Goal: Task Accomplishment & Management: Complete application form

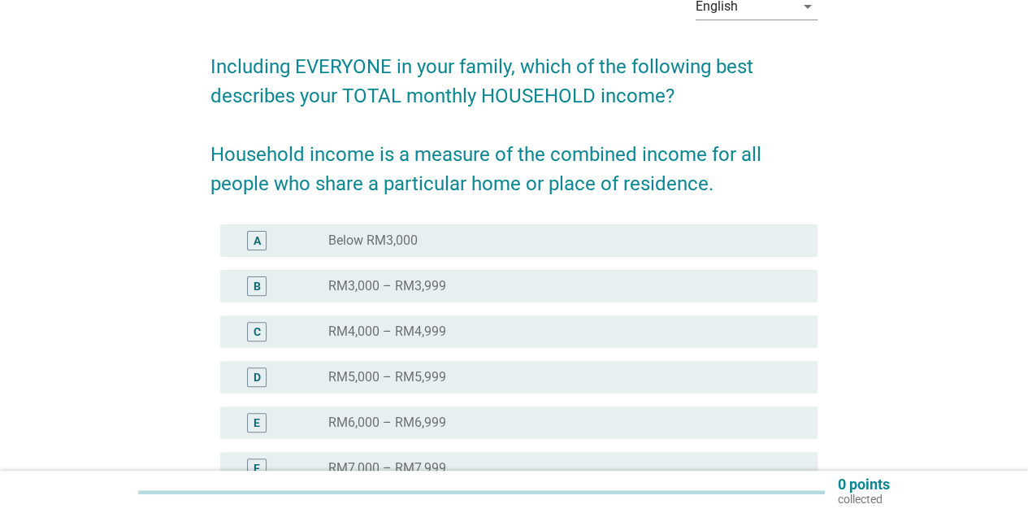
scroll to position [100, 0]
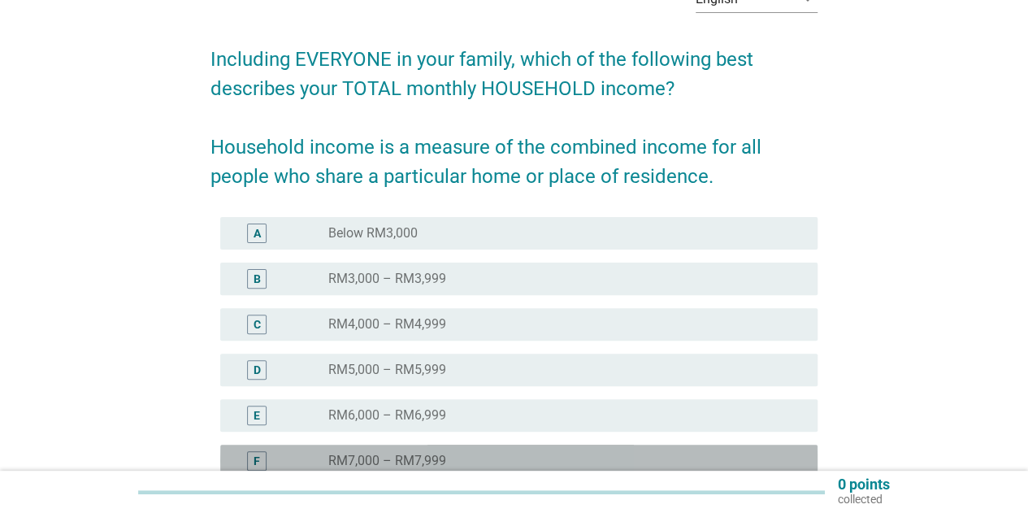
click at [336, 457] on label "RM7,000 – RM7,999" at bounding box center [387, 461] width 118 height 16
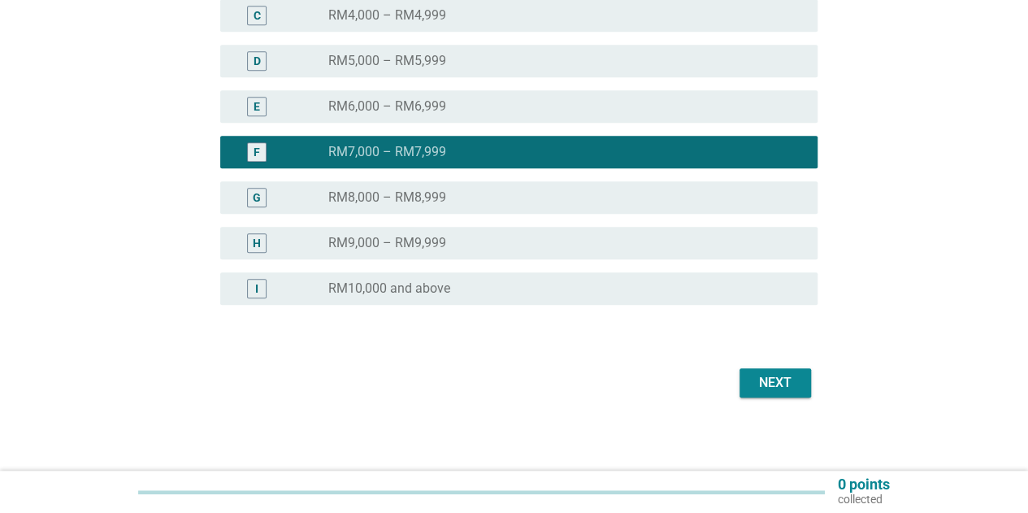
scroll to position [413, 0]
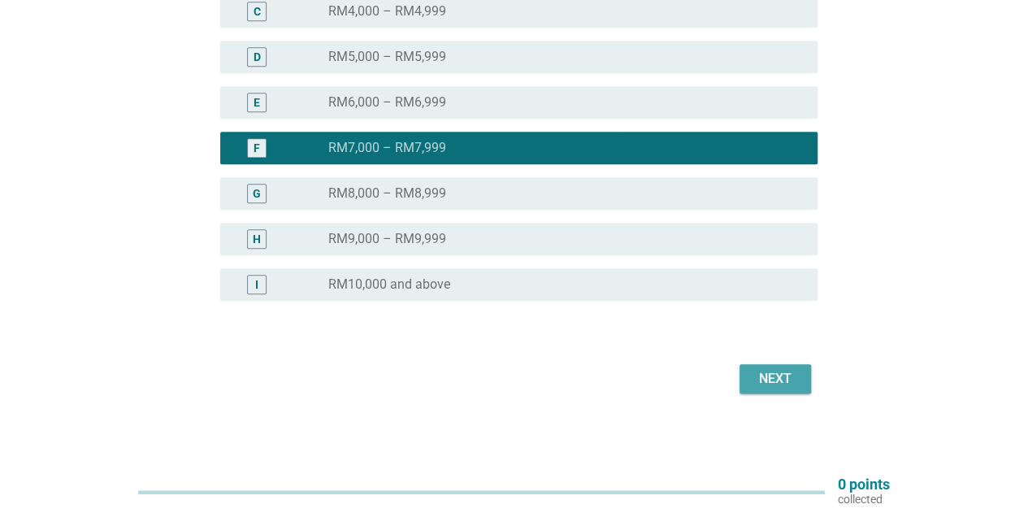
click at [793, 369] on div "Next" at bounding box center [774, 378] width 45 height 19
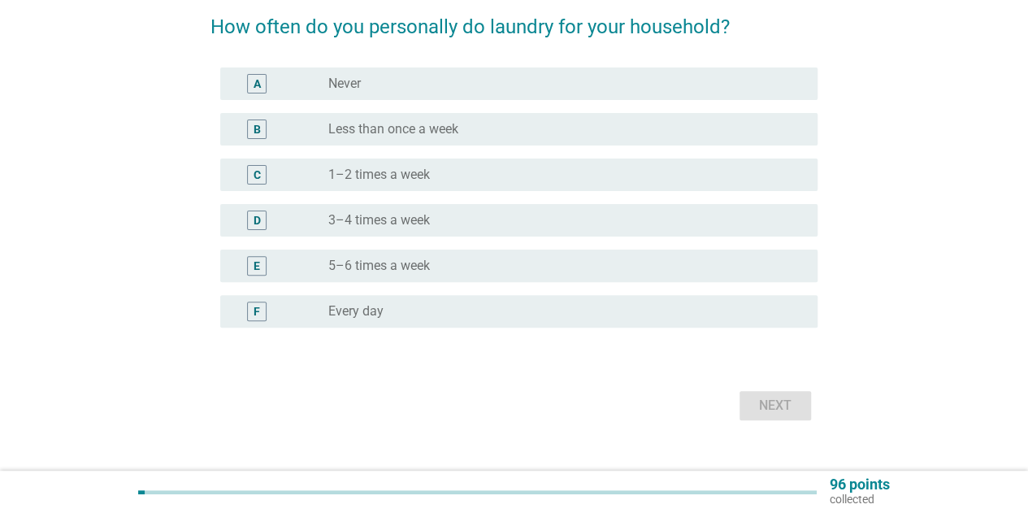
scroll to position [159, 0]
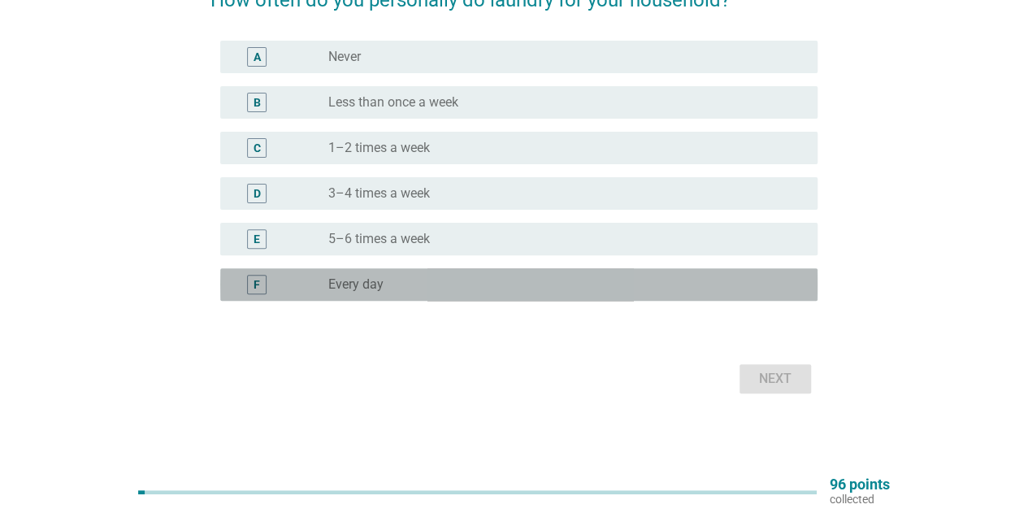
click at [595, 288] on div "radio_button_unchecked Every day" at bounding box center [559, 284] width 463 height 16
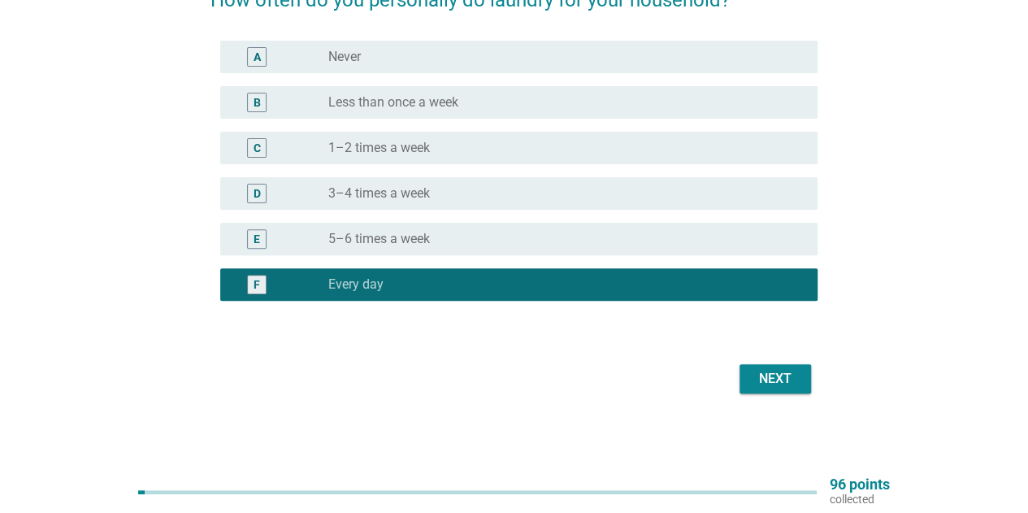
drag, startPoint x: 797, startPoint y: 396, endPoint x: 797, endPoint y: 387, distance: 8.9
click at [797, 387] on div "Next" at bounding box center [513, 378] width 607 height 39
click at [797, 387] on div "Next" at bounding box center [774, 378] width 45 height 19
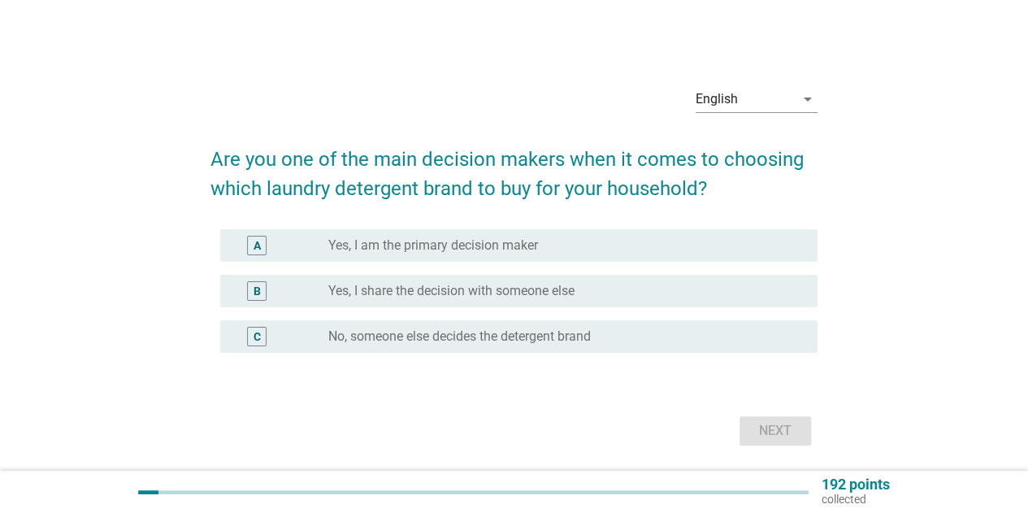
click at [597, 255] on div "A radio_button_unchecked Yes, I am the primary decision maker" at bounding box center [518, 245] width 597 height 32
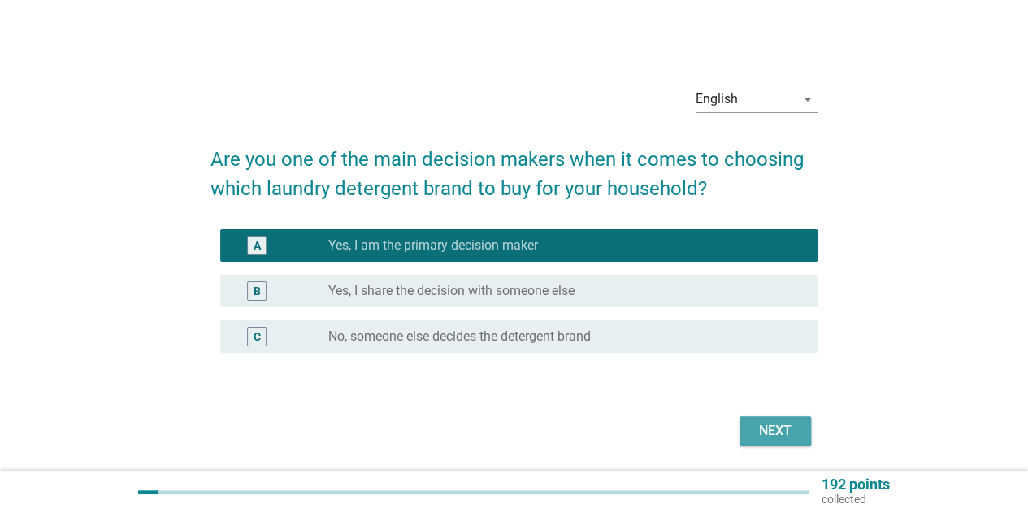
click at [751, 417] on button "Next" at bounding box center [774, 430] width 71 height 29
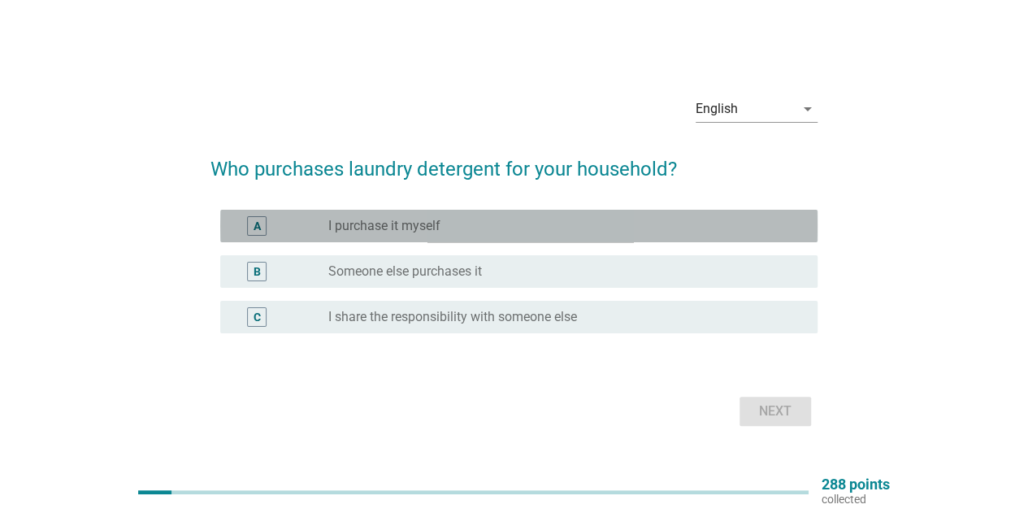
click at [622, 225] on div "radio_button_unchecked I purchase it myself" at bounding box center [559, 226] width 463 height 16
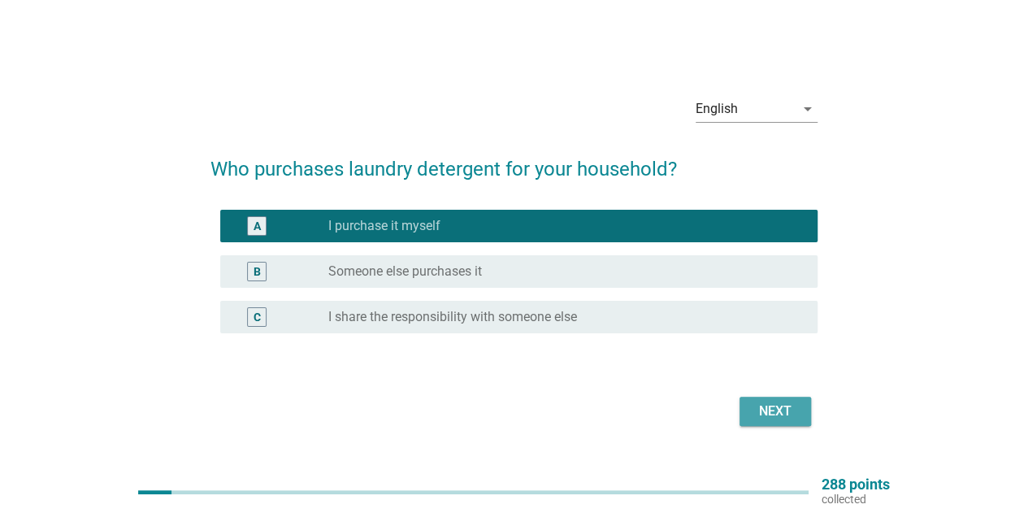
click at [754, 412] on div "Next" at bounding box center [774, 410] width 45 height 19
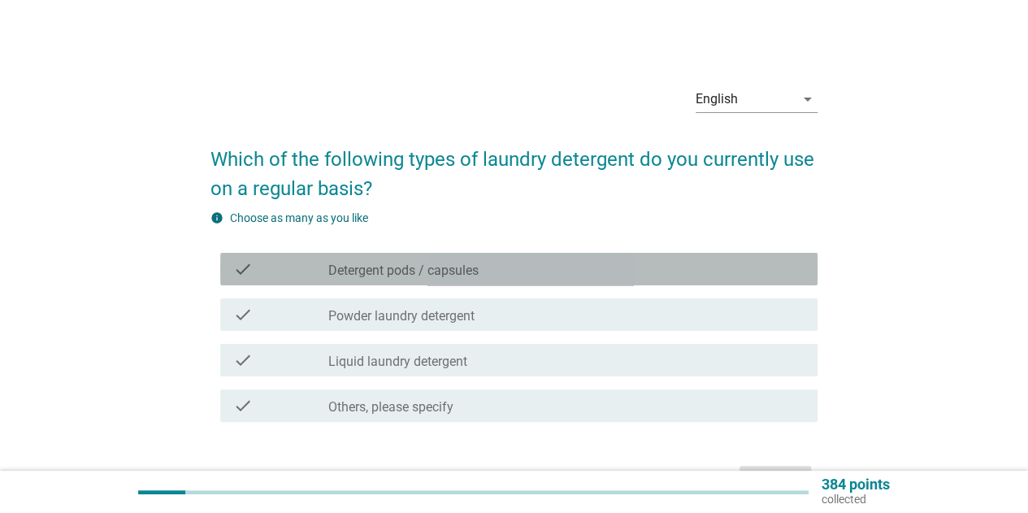
click at [587, 274] on div "check_box_outline_blank Detergent pods / capsules" at bounding box center [566, 268] width 476 height 19
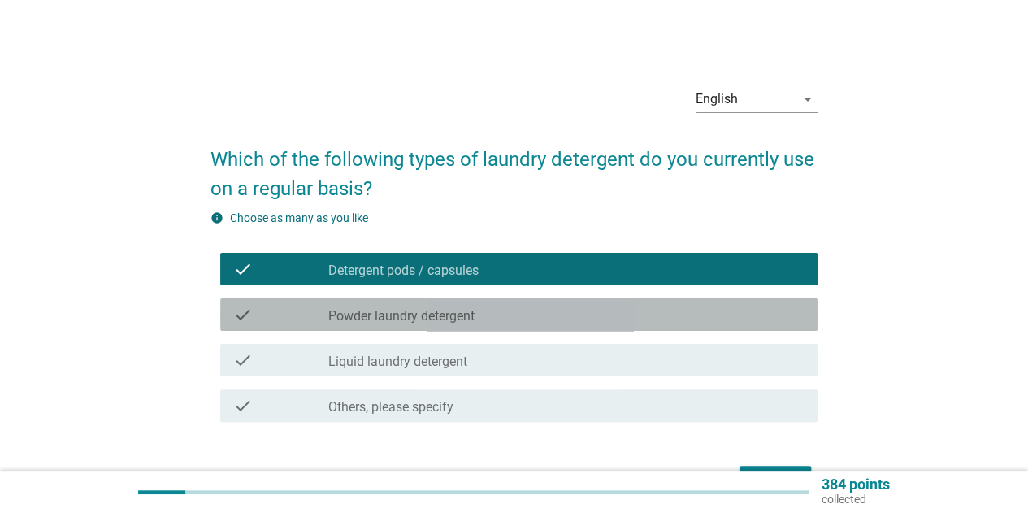
click at [573, 314] on div "check_box_outline_blank Powder laundry detergent" at bounding box center [566, 314] width 476 height 19
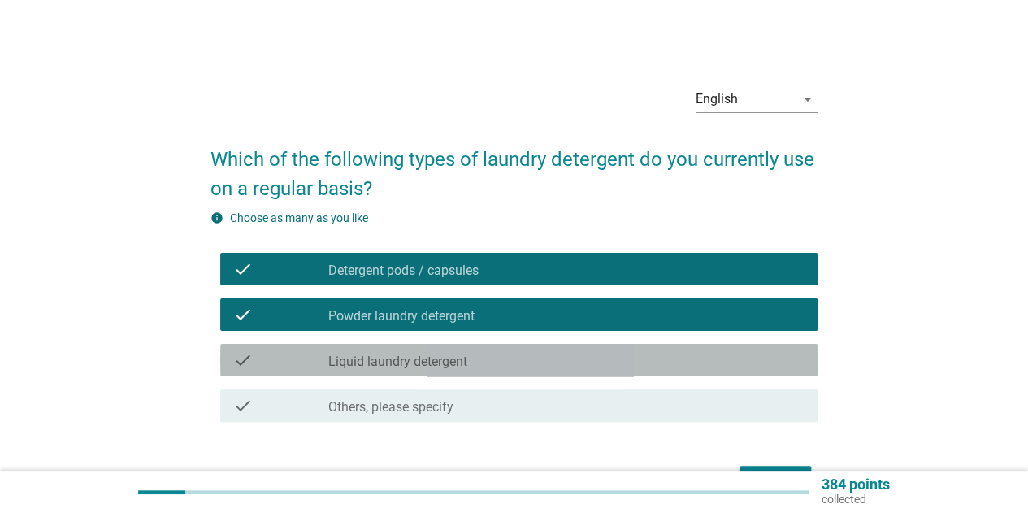
click at [567, 347] on div "check check_box_outline_blank Liquid laundry detergent" at bounding box center [518, 360] width 597 height 32
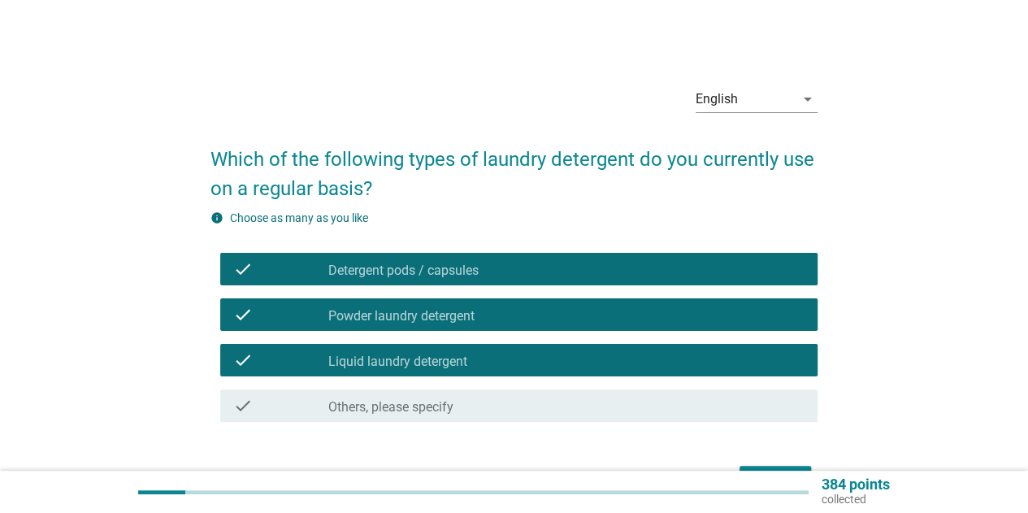
scroll to position [102, 0]
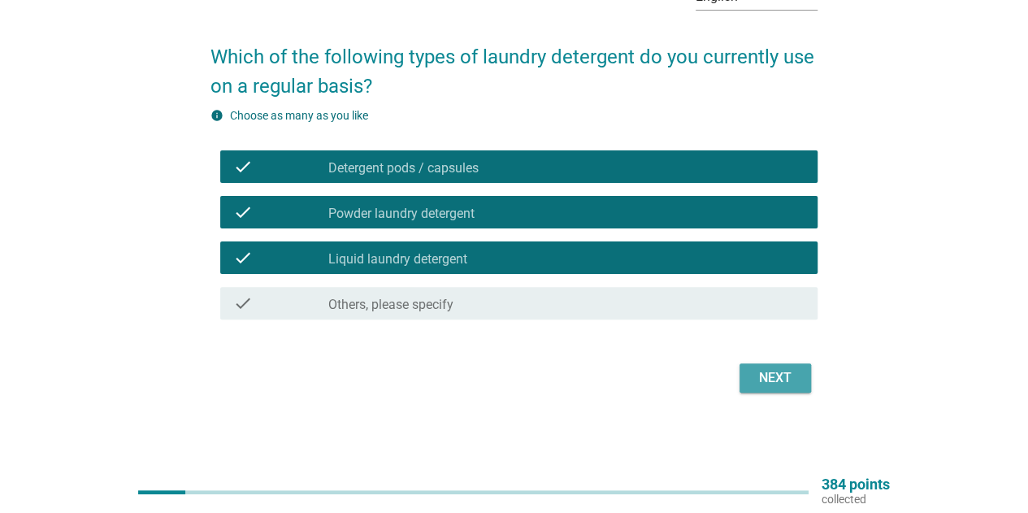
click at [752, 383] on div "Next" at bounding box center [774, 377] width 45 height 19
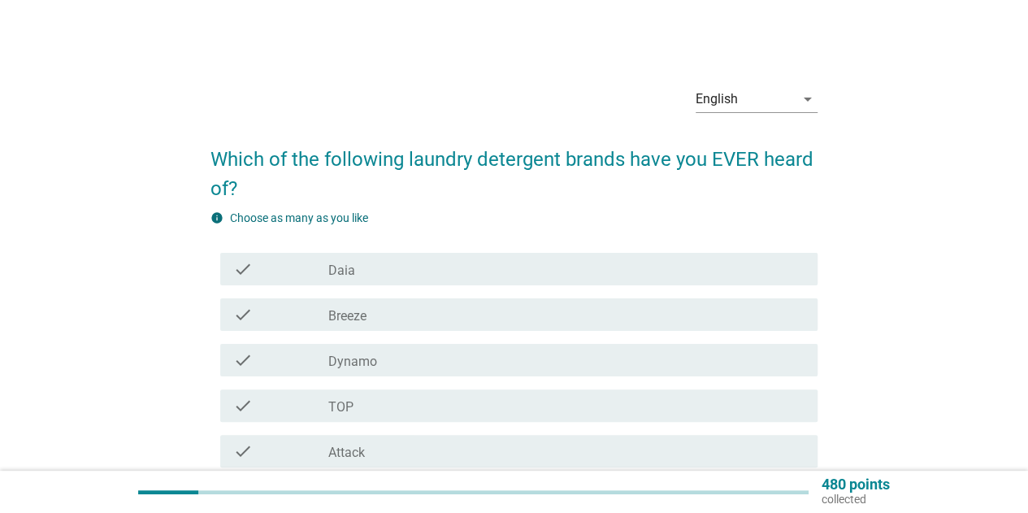
scroll to position [53, 0]
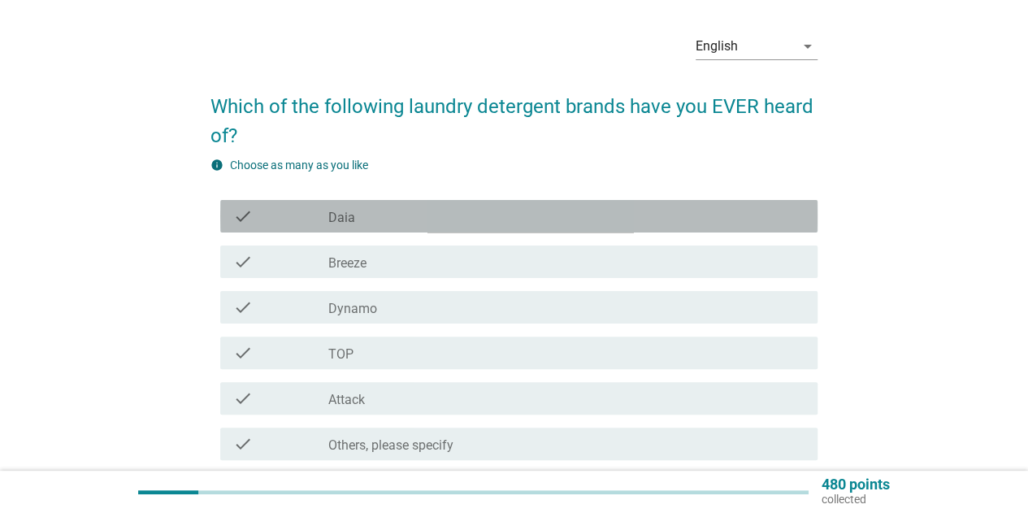
click at [524, 213] on div "check_box_outline_blank Daia" at bounding box center [566, 215] width 476 height 19
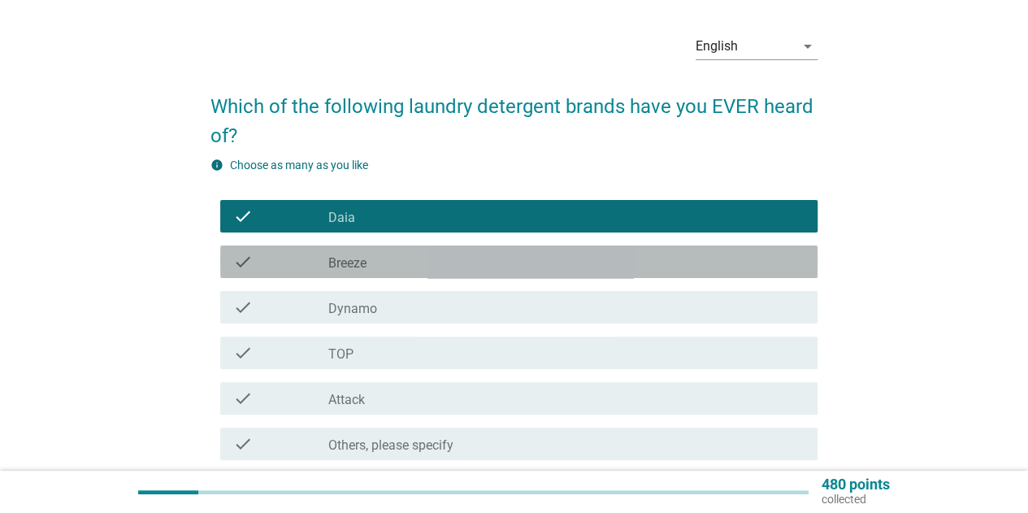
click at [511, 260] on div "check_box_outline_blank Breeze" at bounding box center [566, 261] width 476 height 19
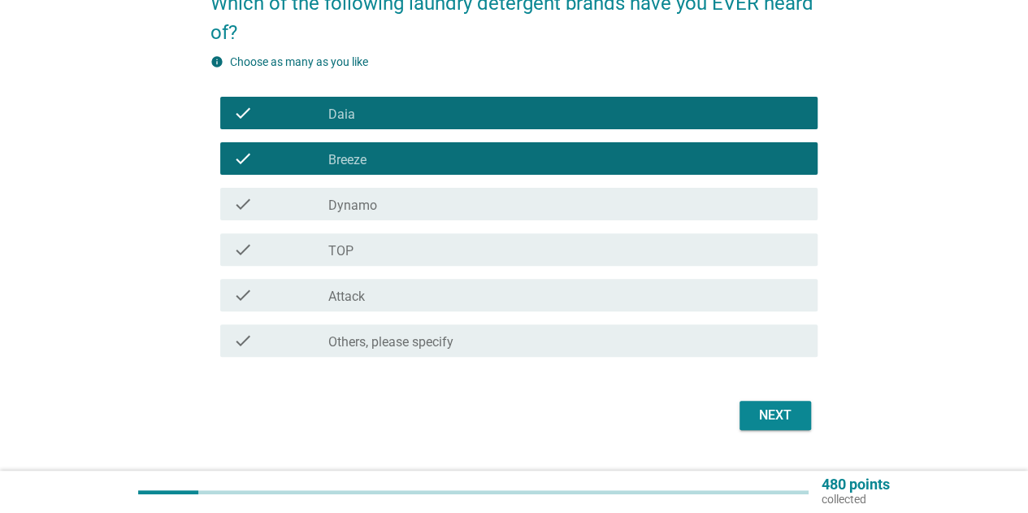
scroll to position [158, 0]
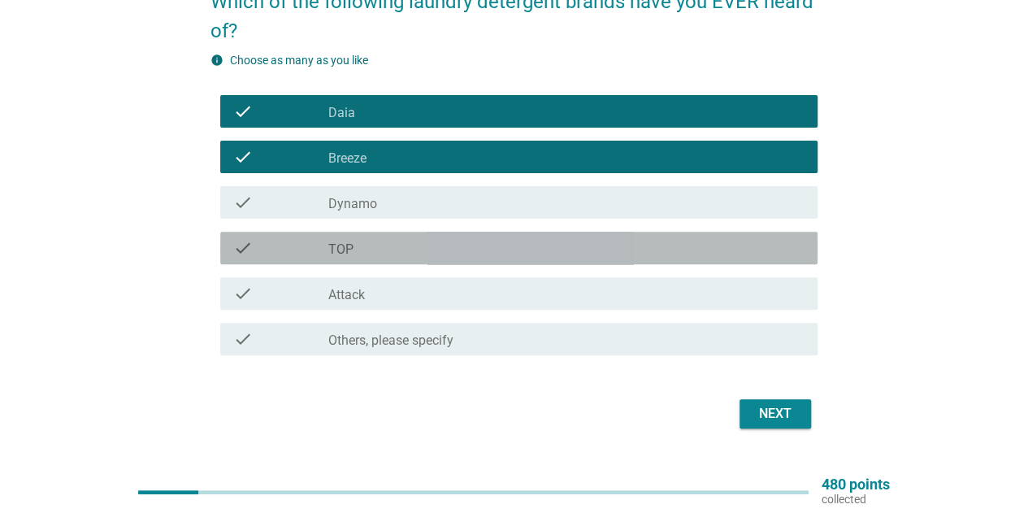
click at [520, 241] on div "check_box_outline_blank TOP" at bounding box center [566, 247] width 476 height 19
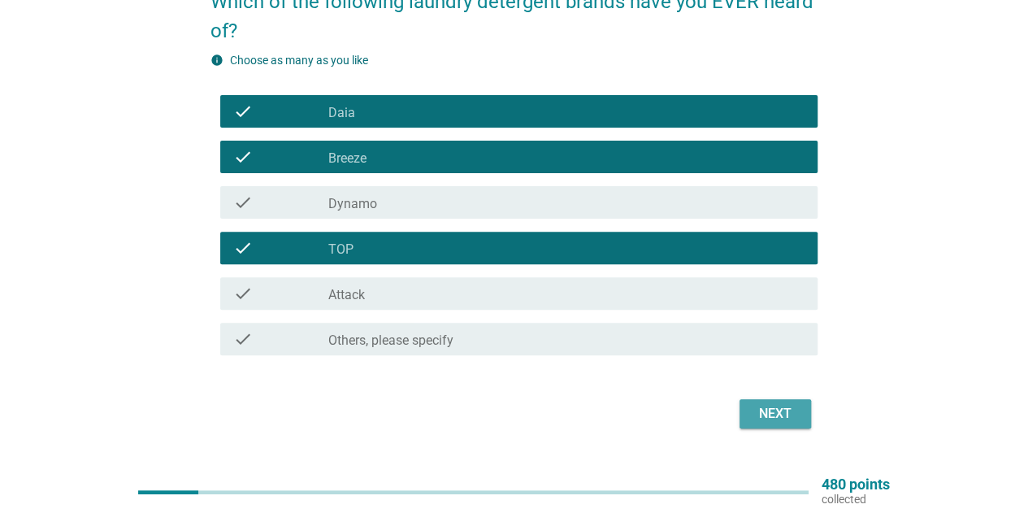
click at [795, 415] on div "Next" at bounding box center [774, 413] width 45 height 19
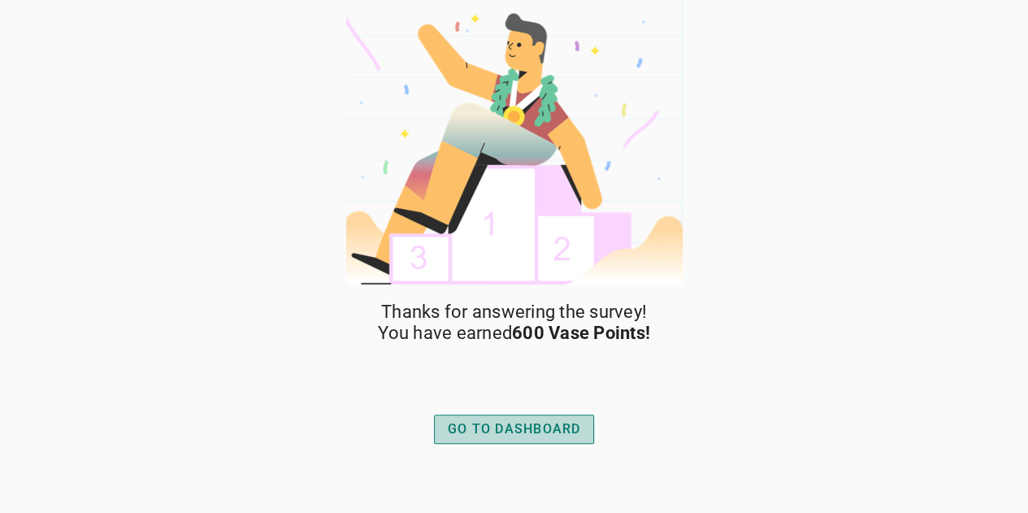
click at [560, 415] on button "GO TO DASHBOARD" at bounding box center [514, 428] width 161 height 29
